Goal: Transaction & Acquisition: Obtain resource

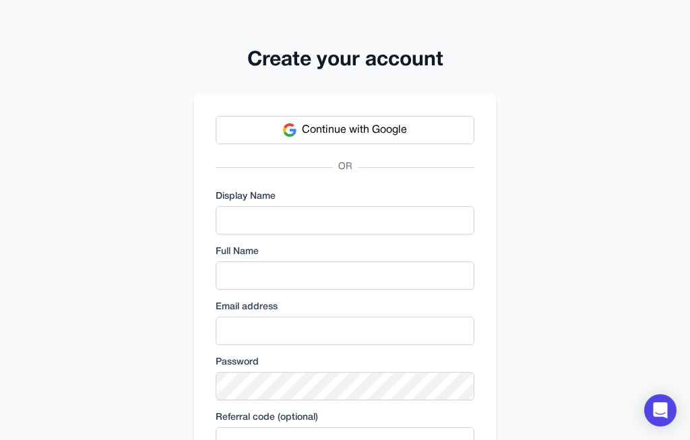
click at [430, 140] on button "Continue with Google" at bounding box center [345, 130] width 259 height 28
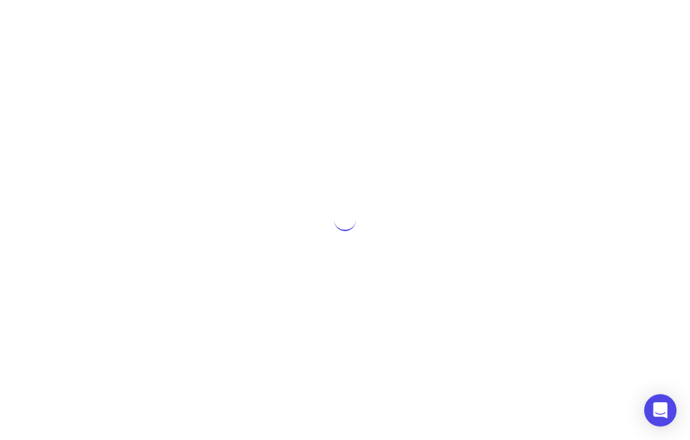
scroll to position [51, 0]
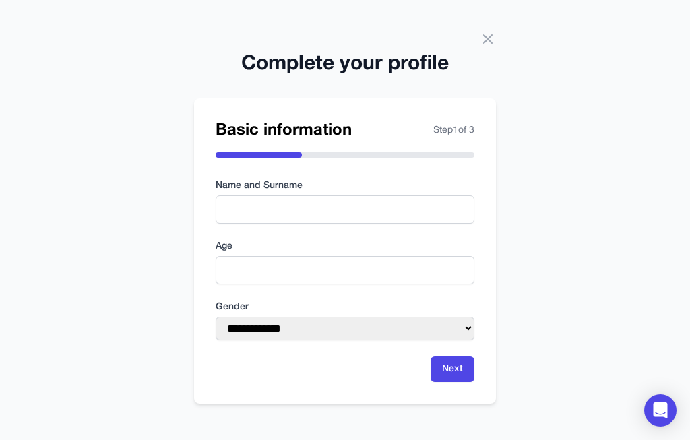
click at [495, 57] on div "**********" at bounding box center [345, 220] width 690 height 440
click at [416, 196] on input "text" at bounding box center [345, 210] width 259 height 28
type input "*******"
click at [420, 256] on input "number" at bounding box center [345, 270] width 259 height 28
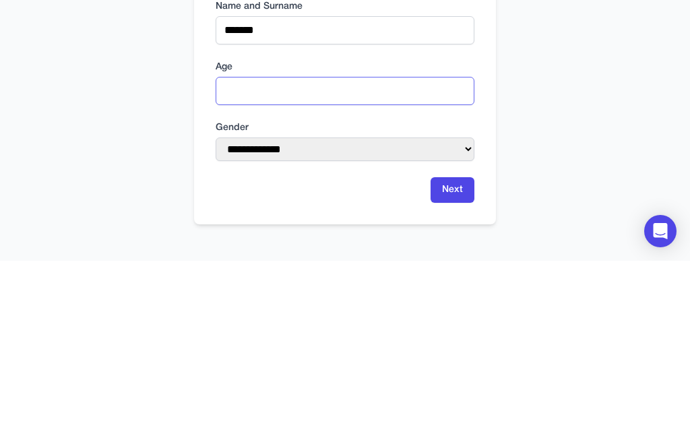
type input "**"
click at [463, 317] on select "**********" at bounding box center [345, 329] width 259 height 24
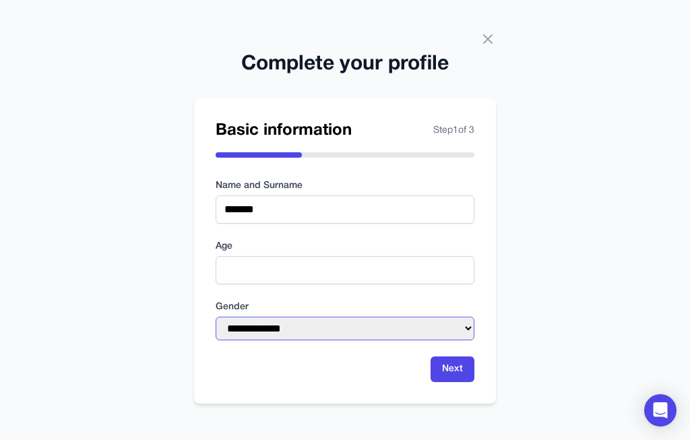
select select "****"
click at [454, 357] on button "Next" at bounding box center [453, 370] width 44 height 26
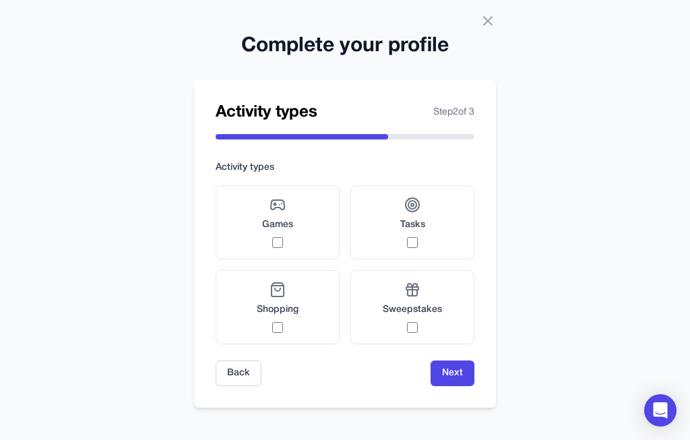
click at [265, 214] on div "Games" at bounding box center [277, 222] width 31 height 51
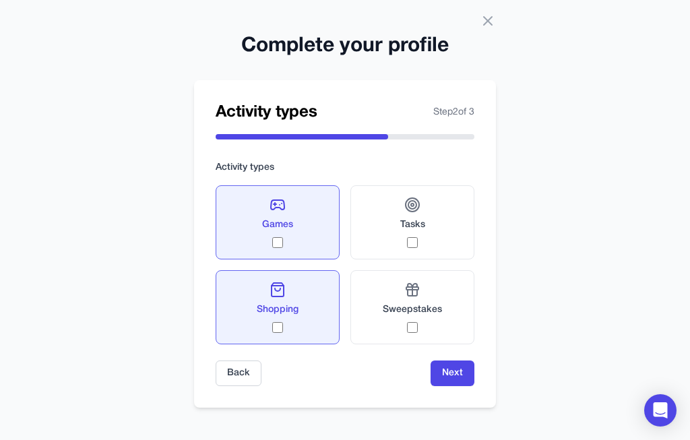
click at [431, 304] on div "Sweepstakes" at bounding box center [412, 307] width 59 height 51
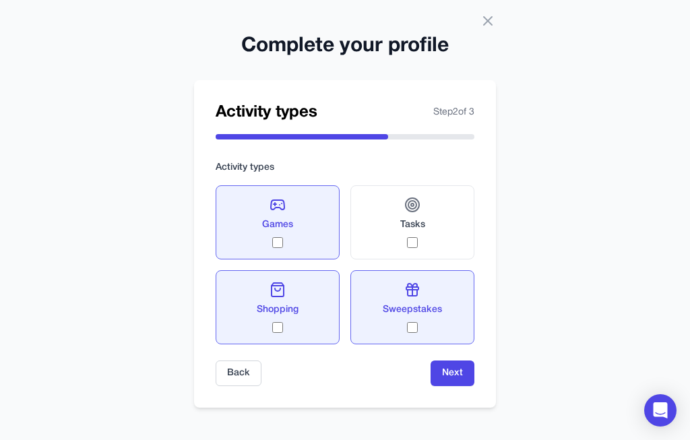
click at [266, 303] on span "Shopping" at bounding box center [278, 309] width 42 height 13
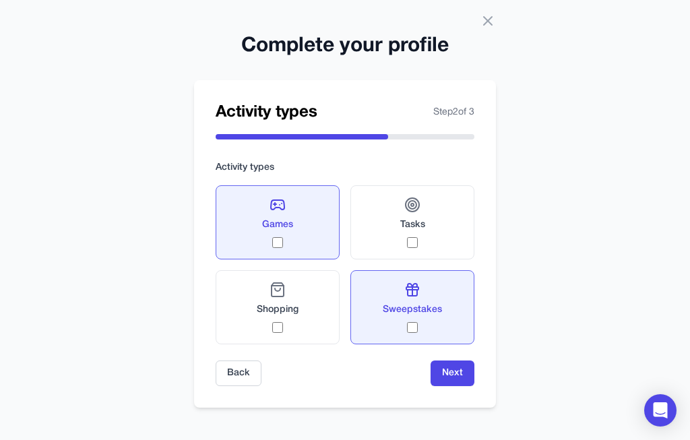
click at [433, 196] on label "Tasks" at bounding box center [413, 222] width 124 height 74
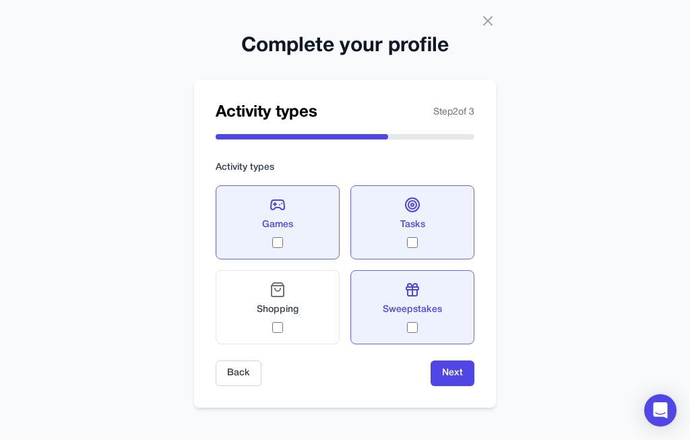
click at [422, 303] on span "Sweepstakes" at bounding box center [412, 309] width 59 height 13
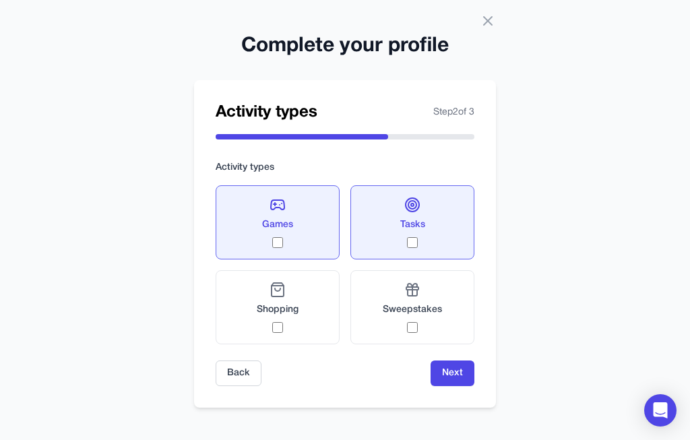
click at [455, 361] on button "Next" at bounding box center [453, 374] width 44 height 26
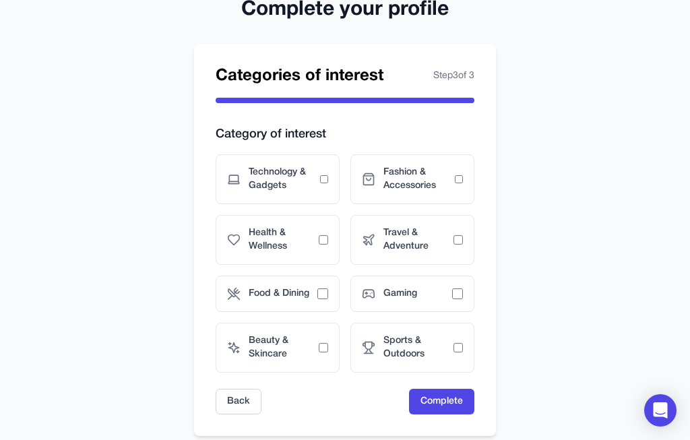
click at [244, 180] on div "Technology & Gadgets" at bounding box center [278, 179] width 124 height 50
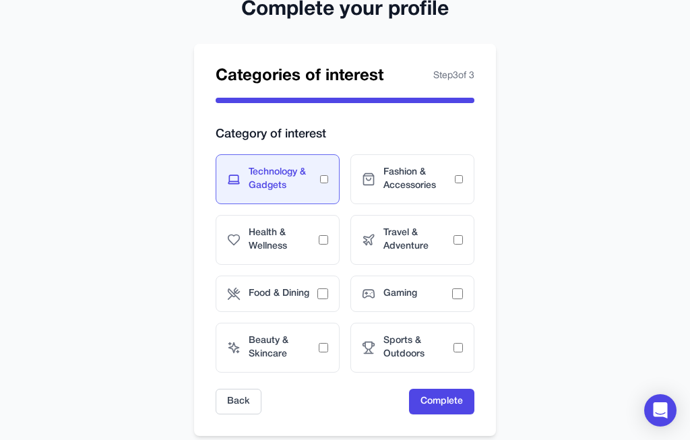
click at [442, 237] on span "Travel & Adventure" at bounding box center [419, 240] width 70 height 27
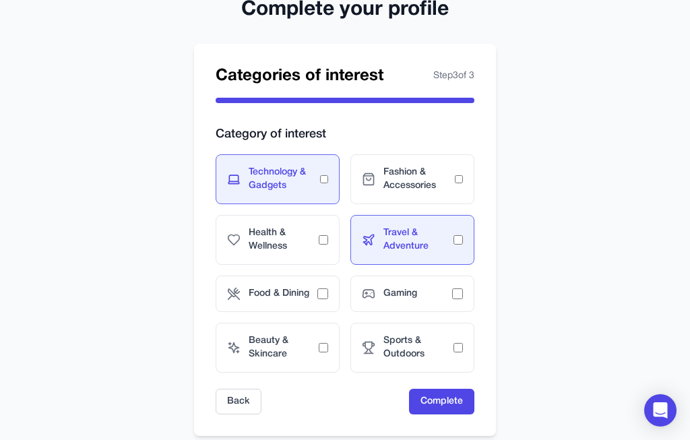
click at [441, 292] on span "Gaming" at bounding box center [418, 293] width 69 height 13
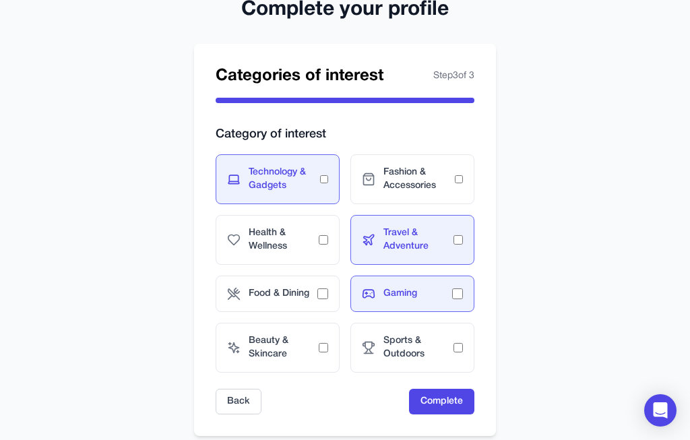
click at [449, 400] on button "Complete" at bounding box center [441, 402] width 65 height 26
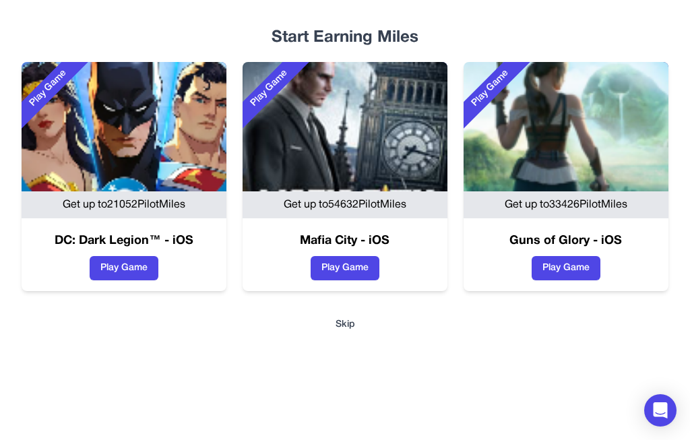
click at [348, 318] on button "Skip" at bounding box center [345, 324] width 647 height 13
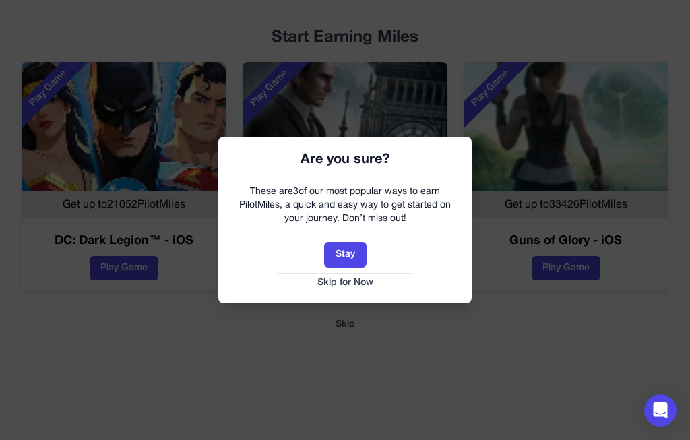
click at [362, 281] on button "Skip for Now" at bounding box center [345, 282] width 227 height 13
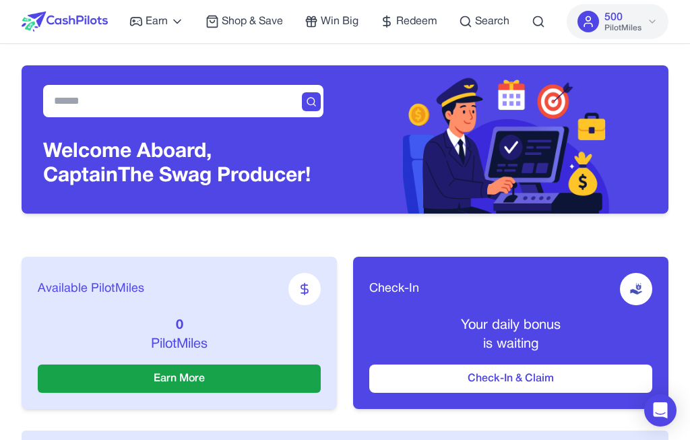
click at [644, 17] on button "500 PilotMiles" at bounding box center [618, 21] width 102 height 35
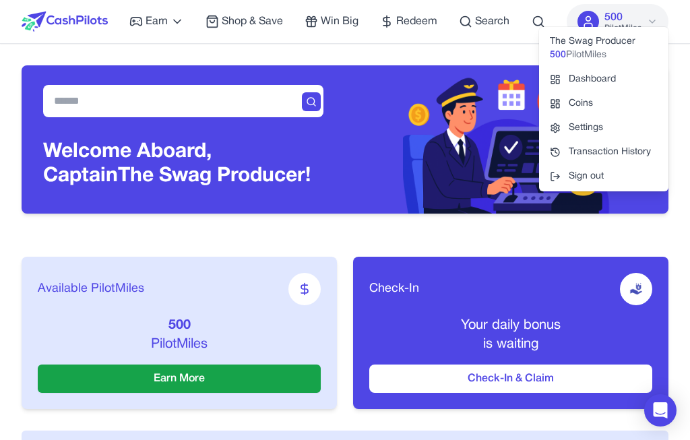
click at [619, 52] on div "500 PilotMiles" at bounding box center [604, 55] width 108 height 13
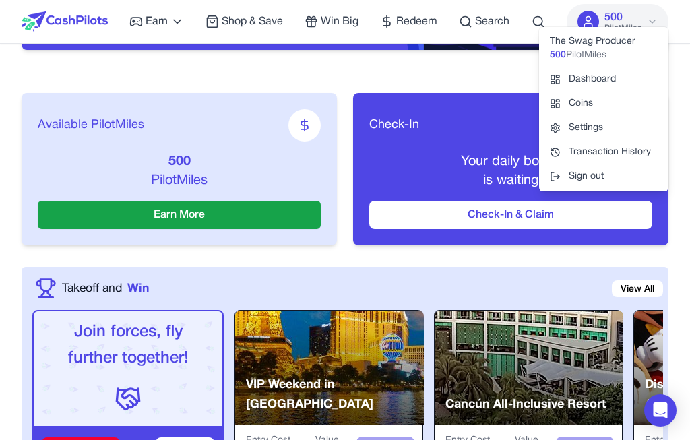
click at [630, 19] on div "500 PilotMiles" at bounding box center [623, 21] width 37 height 24
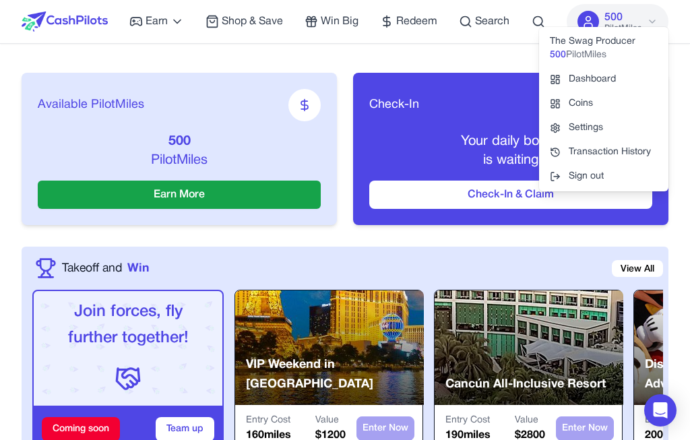
click at [646, 13] on button "500 PilotMiles" at bounding box center [618, 21] width 102 height 35
click at [404, 24] on span "Redeem" at bounding box center [416, 21] width 41 height 16
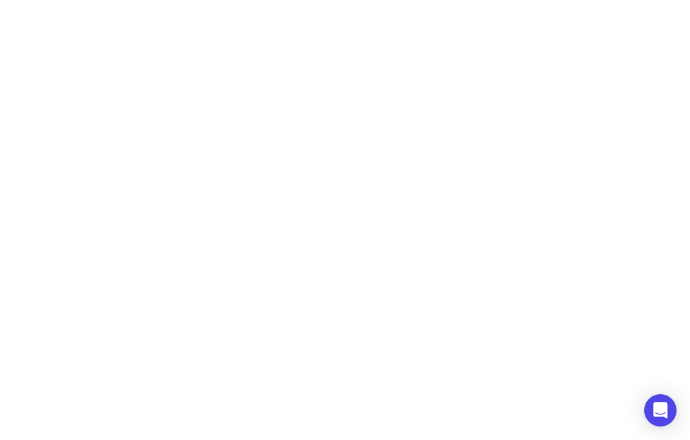
click at [657, 67] on html "Earn Play Games Enjoy fun games and earn Try New App Test new app for rewards T…" at bounding box center [345, 33] width 690 height 67
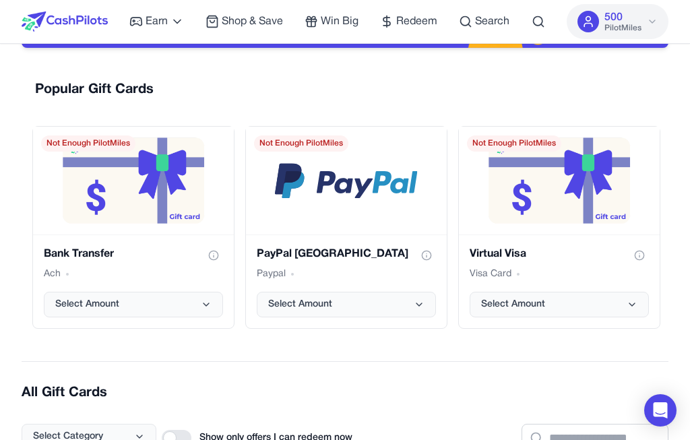
scroll to position [167, 0]
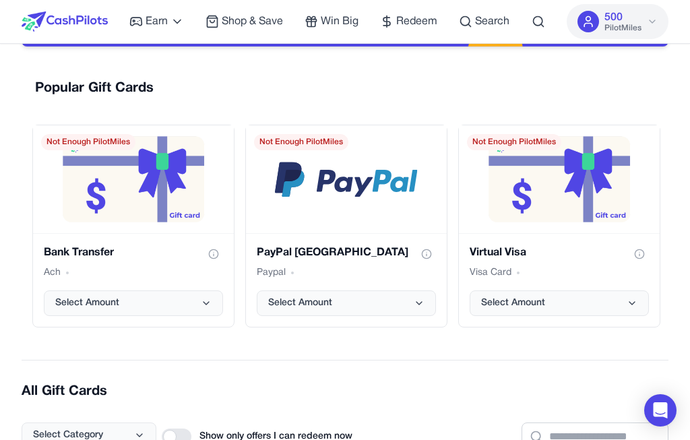
click at [415, 303] on icon "PayPal USA gift card" at bounding box center [419, 303] width 11 height 11
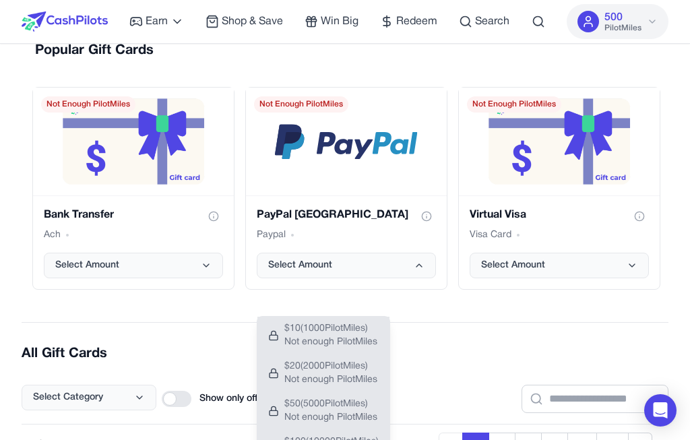
scroll to position [196, 0]
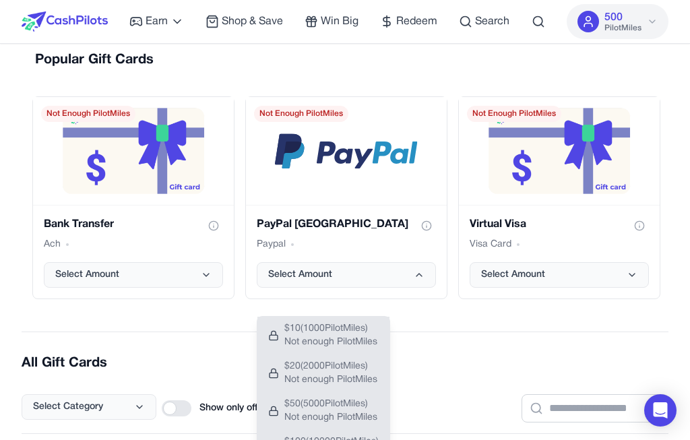
click at [355, 364] on span "$ 20 ( 2000 PilotMiles)" at bounding box center [331, 366] width 93 height 13
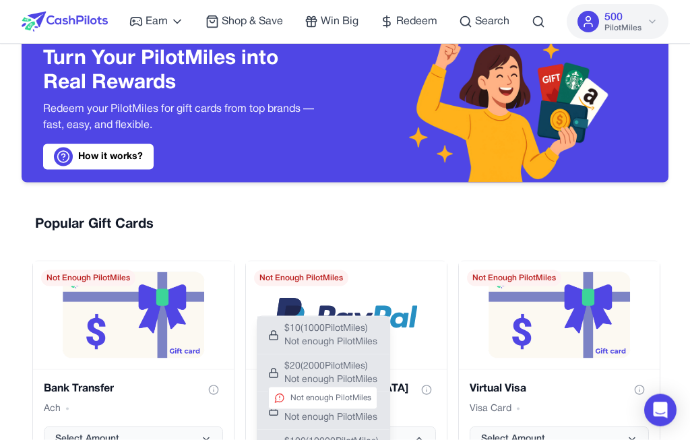
scroll to position [0, 0]
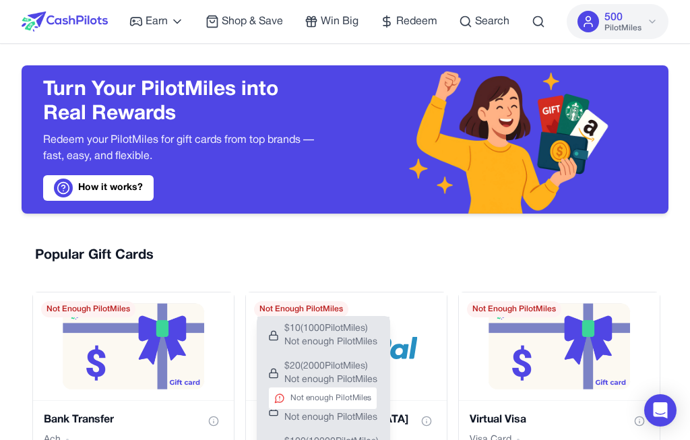
click at [158, 18] on span "Earn" at bounding box center [157, 21] width 22 height 16
